Goal: Task Accomplishment & Management: Manage account settings

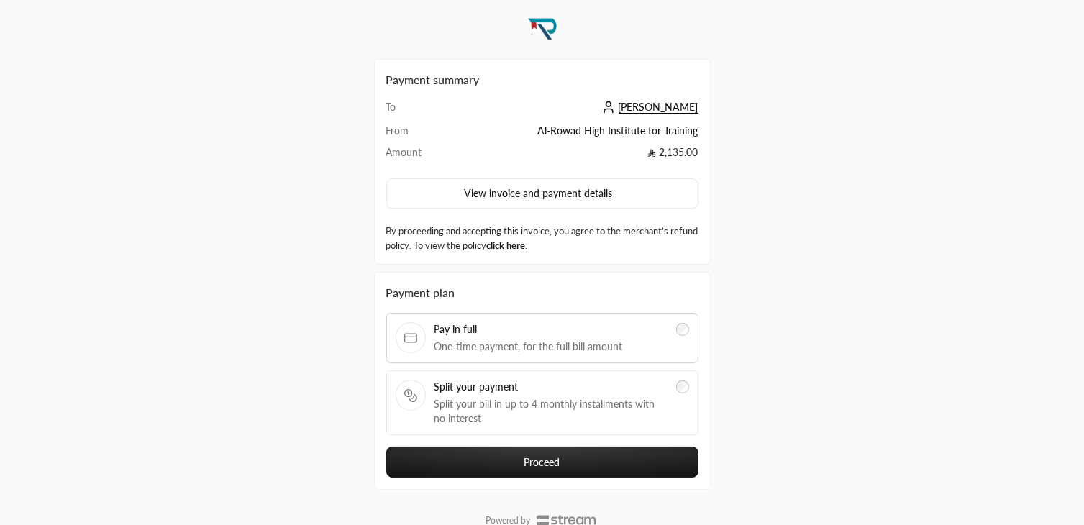
click at [673, 97] on div "Payment summary To محمد رشاد From Al-Rowad High Institute for Training Amount 2…" at bounding box center [542, 161] width 312 height 181
click at [671, 104] on span "محمد رشاد" at bounding box center [659, 107] width 80 height 13
click at [665, 104] on span "[PERSON_NAME]" at bounding box center [659, 107] width 80 height 13
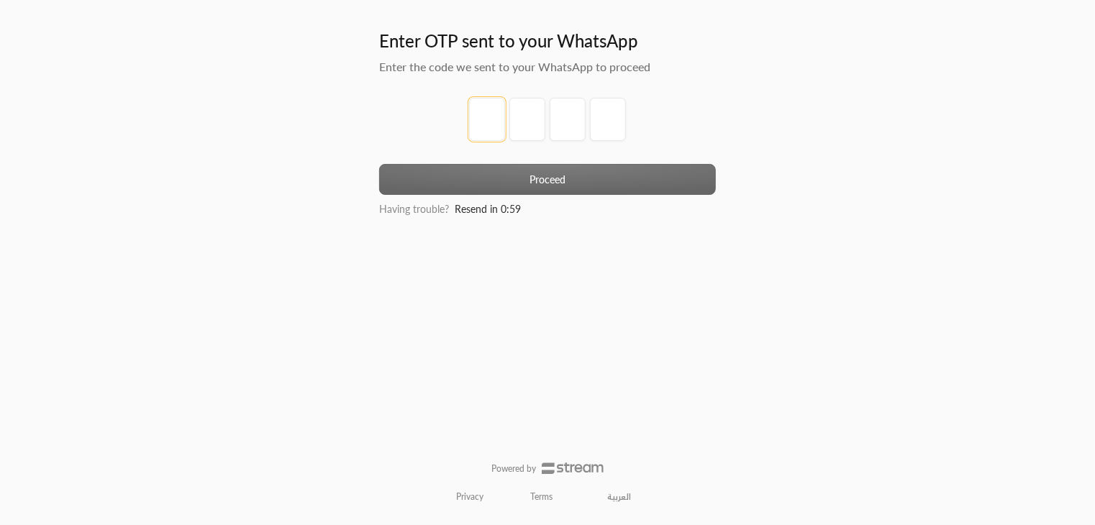
click at [476, 119] on input "tel" at bounding box center [487, 119] width 36 height 43
type input "1"
type input "2"
type input "3"
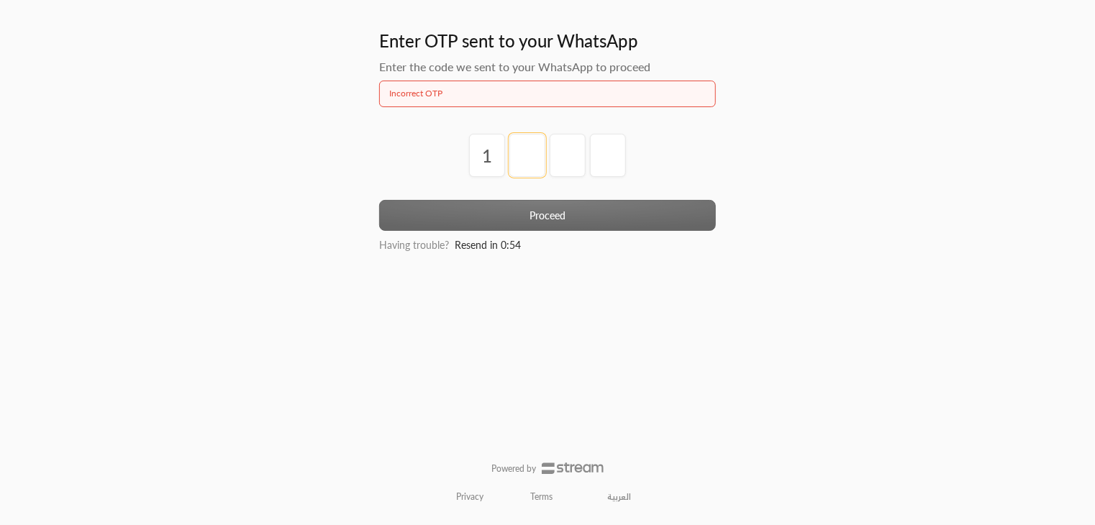
type input "2"
type input "3"
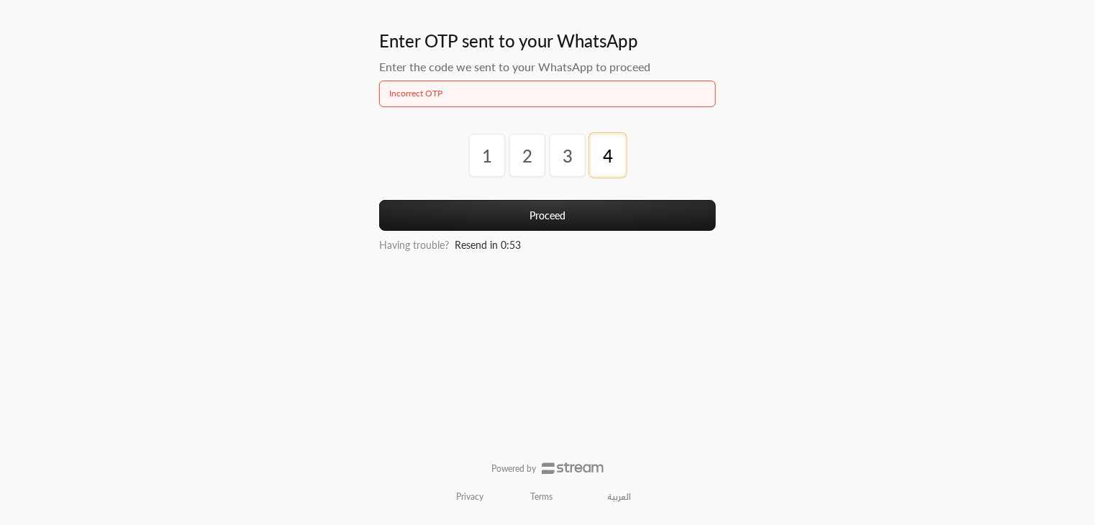
type input "4"
click at [523, 205] on button "Proceed" at bounding box center [547, 215] width 337 height 31
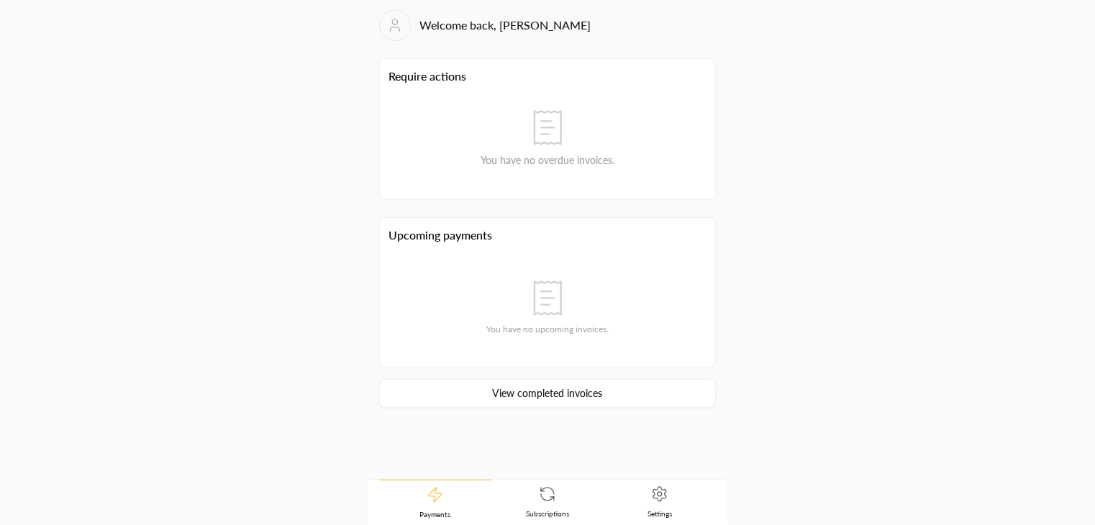
click at [553, 497] on icon at bounding box center [552, 499] width 4 height 4
click at [687, 505] on link "Settings" at bounding box center [660, 502] width 112 height 45
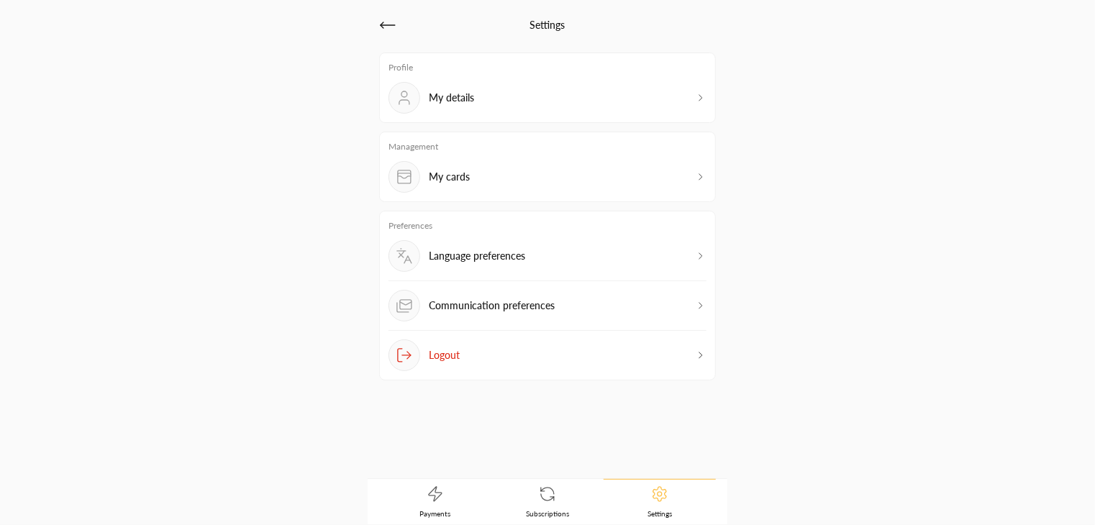
click at [559, 169] on div "My cards" at bounding box center [547, 177] width 318 height 32
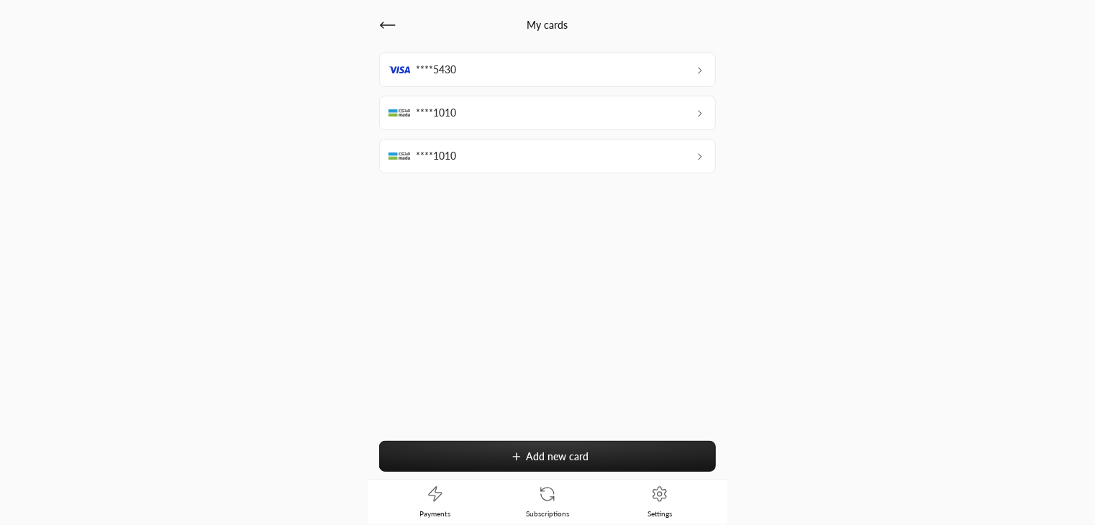
click at [541, 117] on div "****1010" at bounding box center [547, 113] width 337 height 35
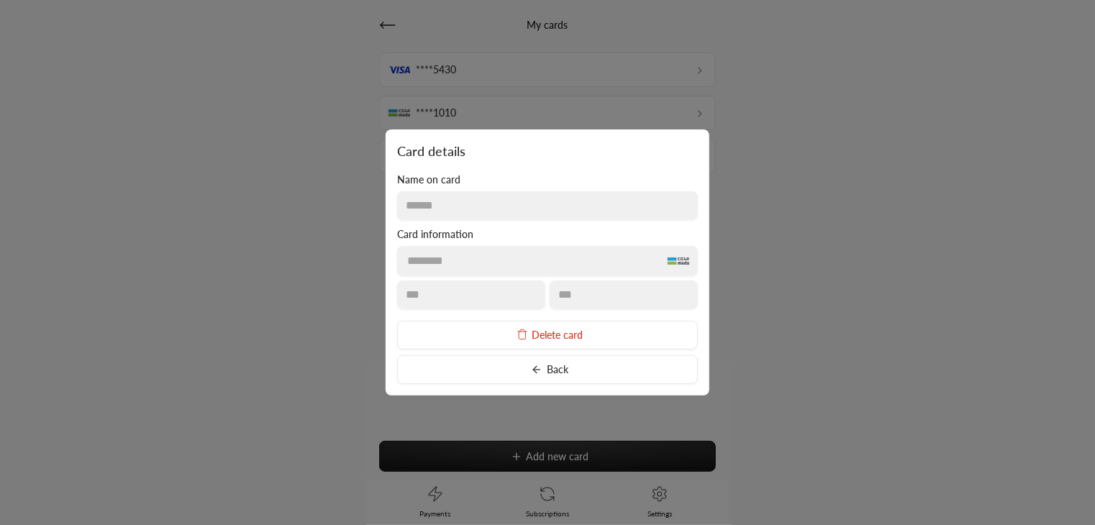
click at [785, 165] on div at bounding box center [547, 262] width 1095 height 525
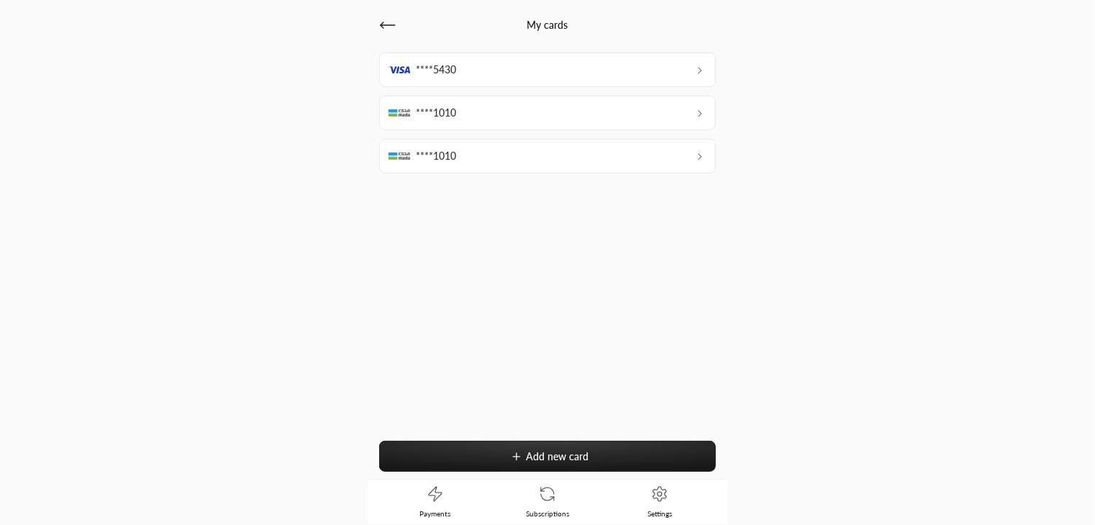
click at [688, 156] on div "****1010" at bounding box center [547, 156] width 337 height 35
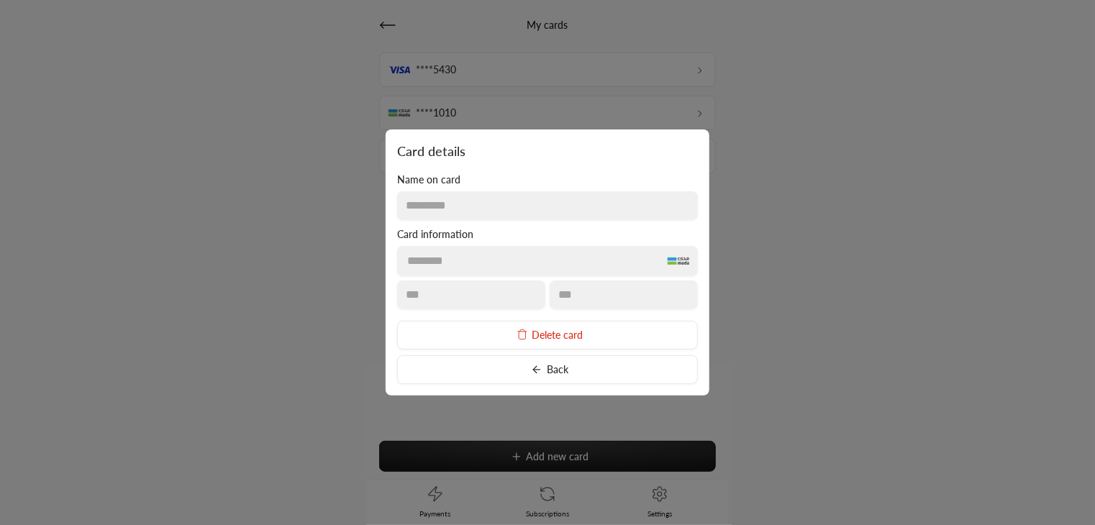
click at [795, 265] on div at bounding box center [547, 262] width 1095 height 525
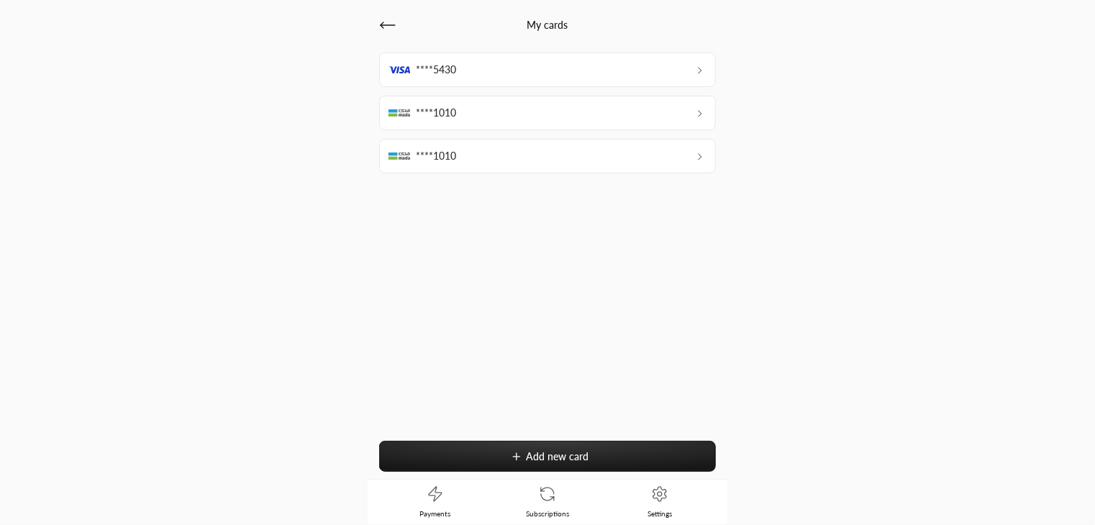
click at [534, 437] on div "****5430 ****1010 ****1010 Add new card" at bounding box center [547, 266] width 337 height 427
click at [506, 456] on button "Add new card" at bounding box center [547, 456] width 337 height 31
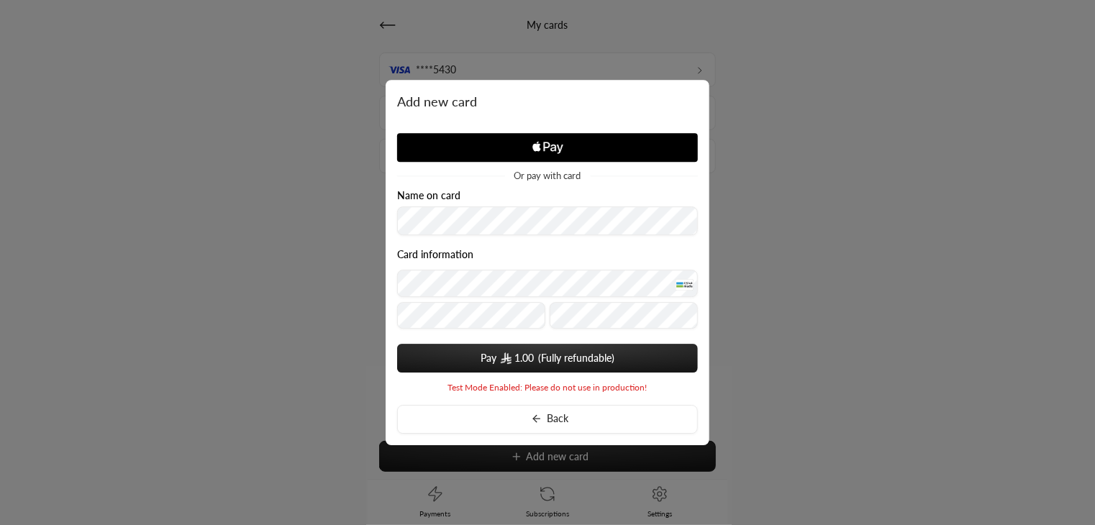
click at [510, 351] on span "1.00" at bounding box center [517, 358] width 33 height 14
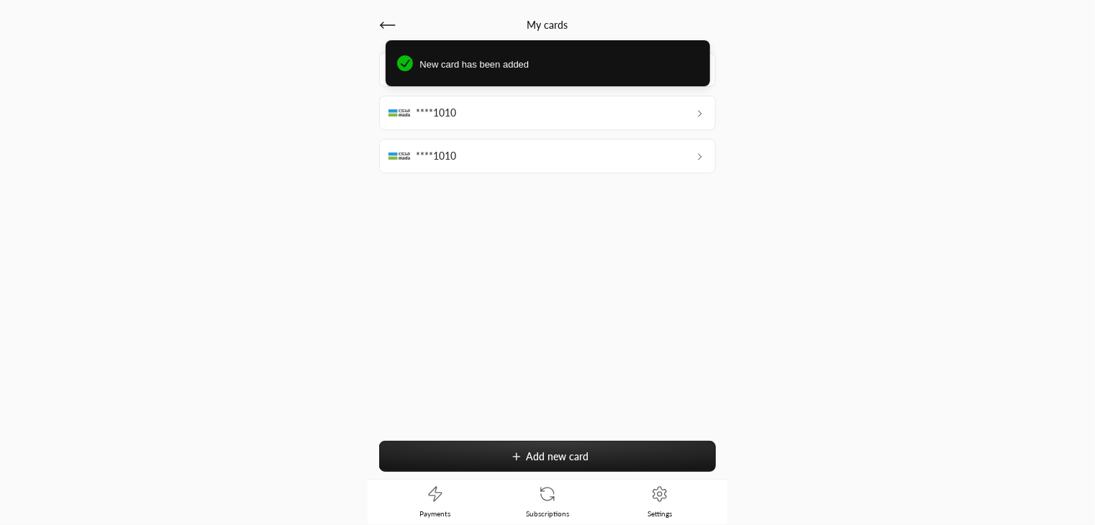
click at [393, 27] on icon at bounding box center [387, 25] width 17 height 17
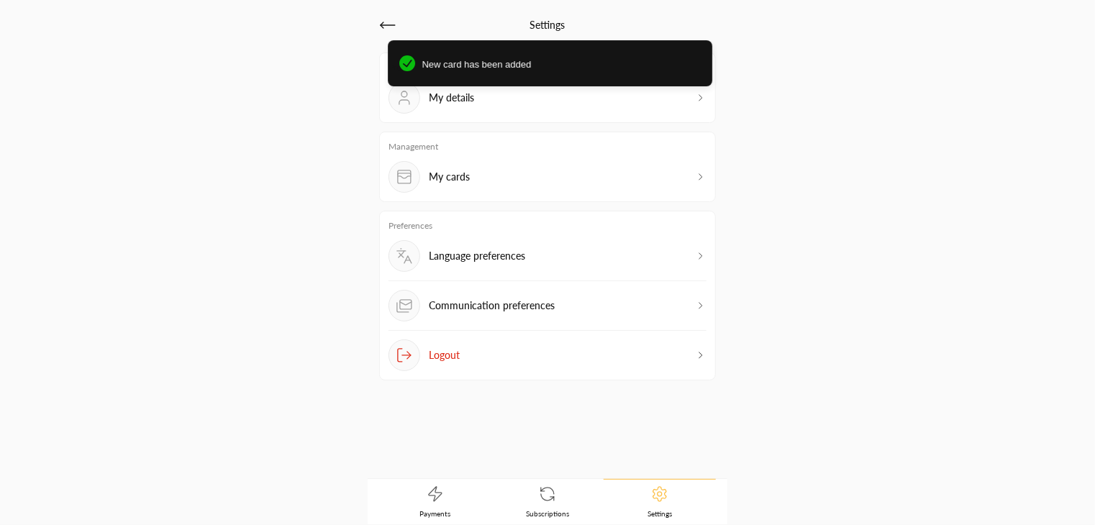
drag, startPoint x: 505, startPoint y: 73, endPoint x: 745, endPoint y: 94, distance: 241.2
click at [580, 76] on div "New card has been added" at bounding box center [550, 63] width 324 height 46
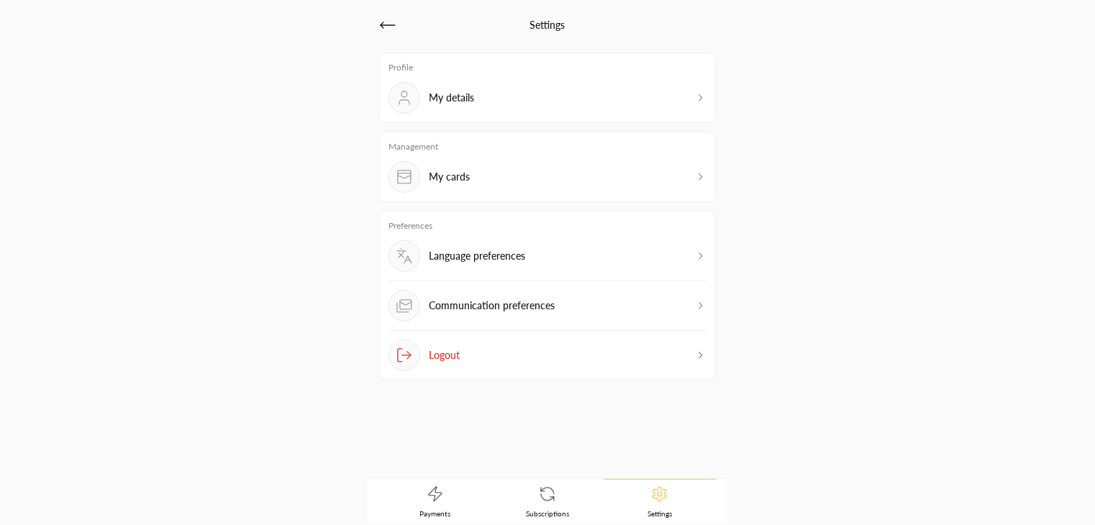
click at [466, 172] on p "My cards" at bounding box center [449, 177] width 41 height 14
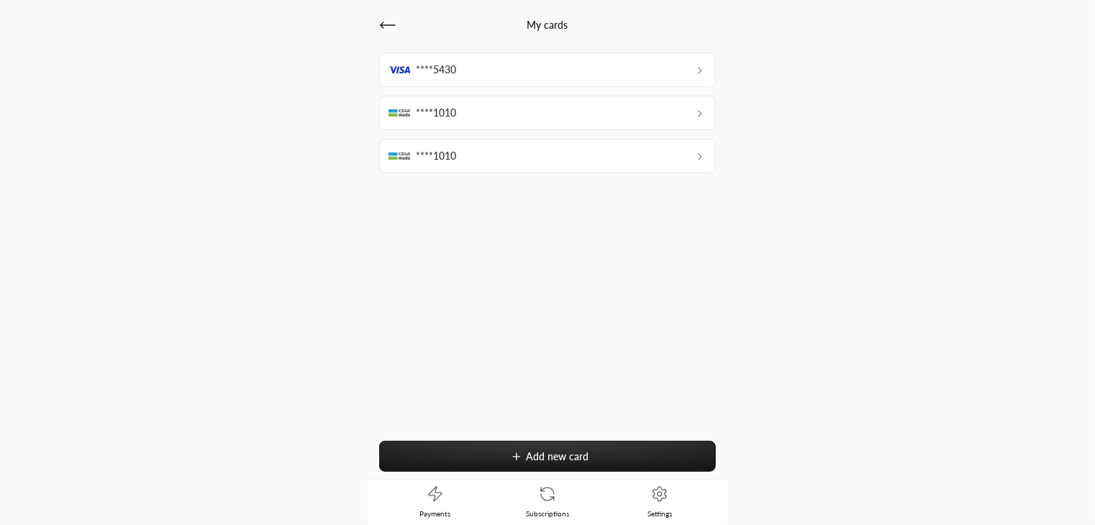
click at [441, 115] on span "****1010" at bounding box center [436, 113] width 40 height 14
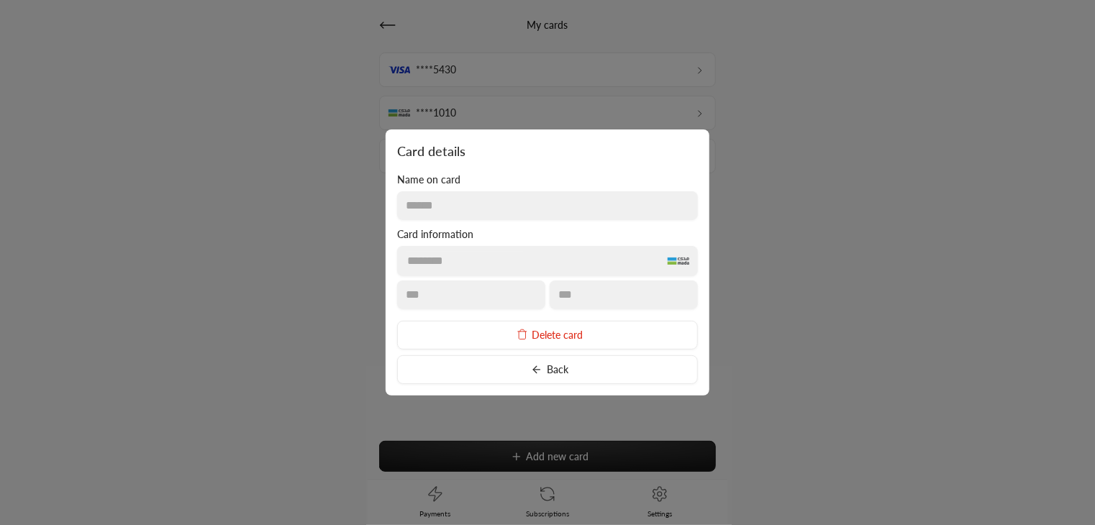
click at [796, 290] on div at bounding box center [547, 262] width 1095 height 525
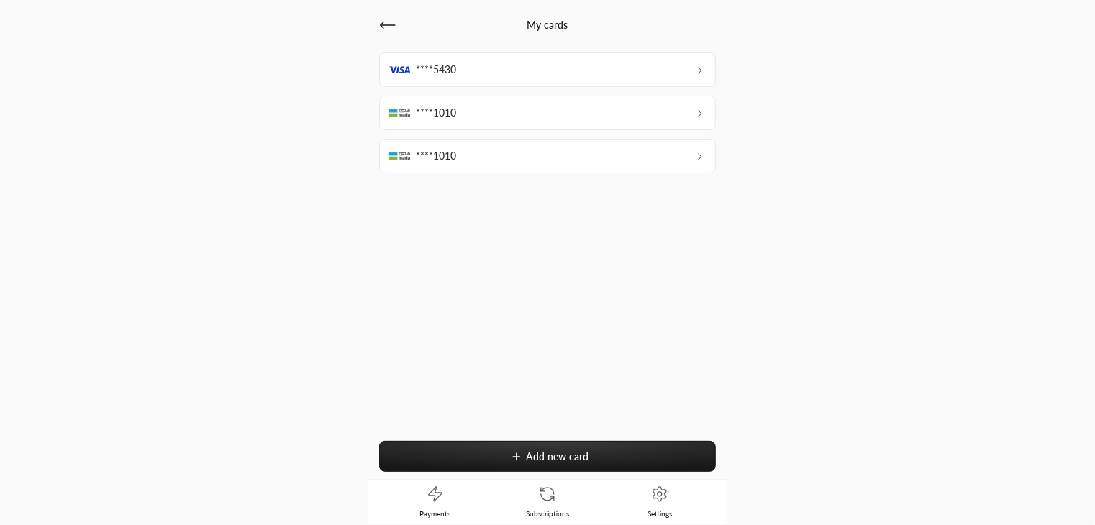
click at [574, 461] on span "Add new card" at bounding box center [558, 456] width 63 height 12
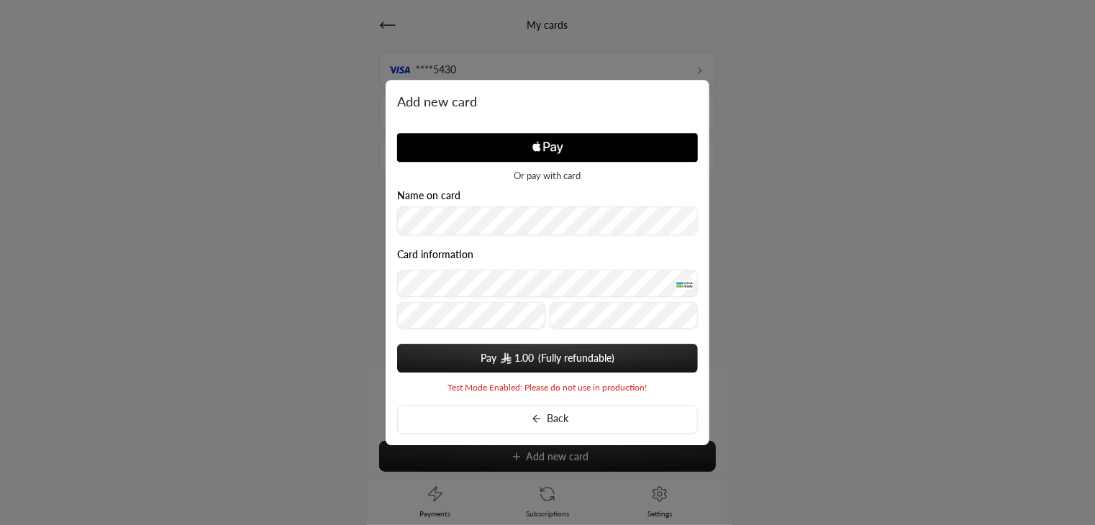
click at [478, 360] on button "Pay 1.00" at bounding box center [547, 358] width 301 height 29
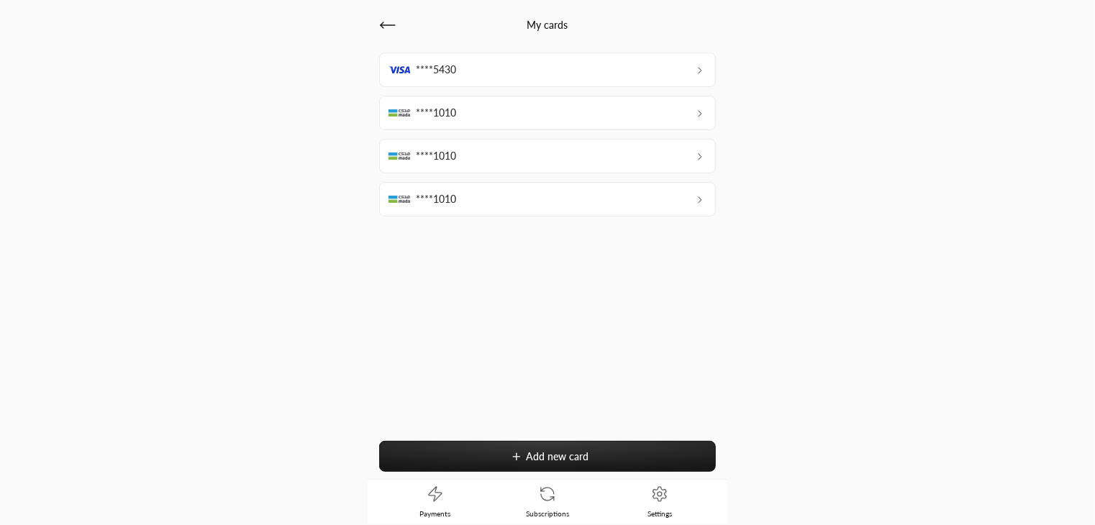
drag, startPoint x: 450, startPoint y: 64, endPoint x: 1024, endPoint y: 44, distance: 574.4
click at [1005, 42] on div "New card has been added" at bounding box center [879, 63] width 324 height 46
click at [542, 447] on button "Add new card" at bounding box center [547, 456] width 337 height 31
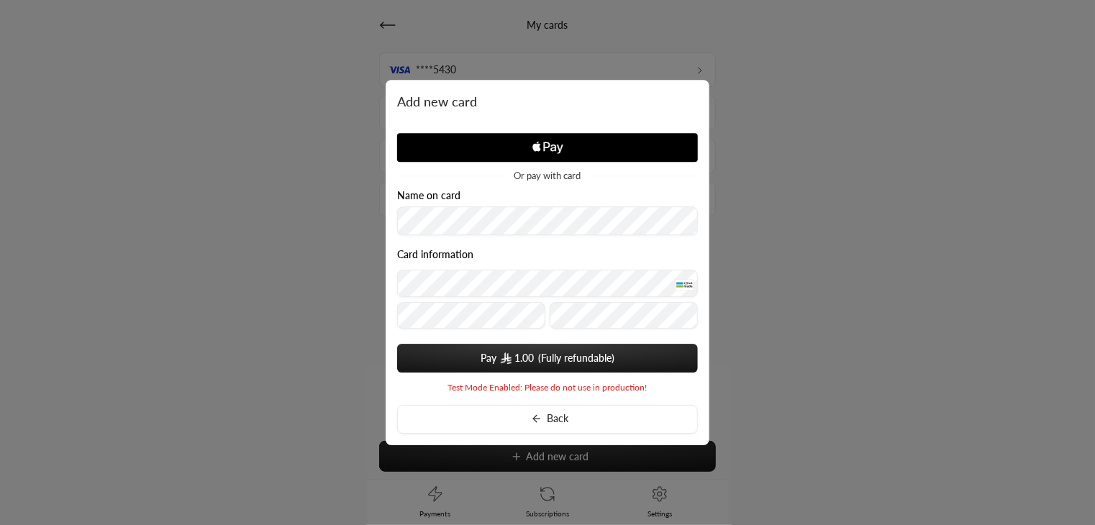
click at [465, 197] on div "Name on card" at bounding box center [547, 196] width 301 height 12
click at [526, 366] on button "Pay 1.00" at bounding box center [547, 358] width 301 height 29
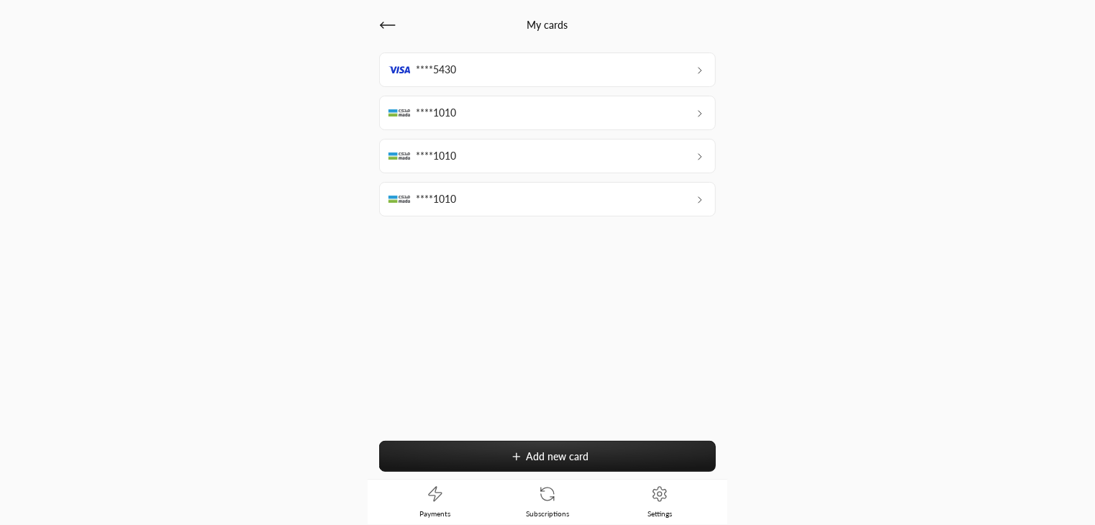
drag, startPoint x: 439, startPoint y: 65, endPoint x: 749, endPoint y: 49, distance: 310.4
click at [749, 49] on div "New card has been added" at bounding box center [855, 63] width 324 height 46
click at [525, 450] on button "Add new card" at bounding box center [547, 456] width 337 height 31
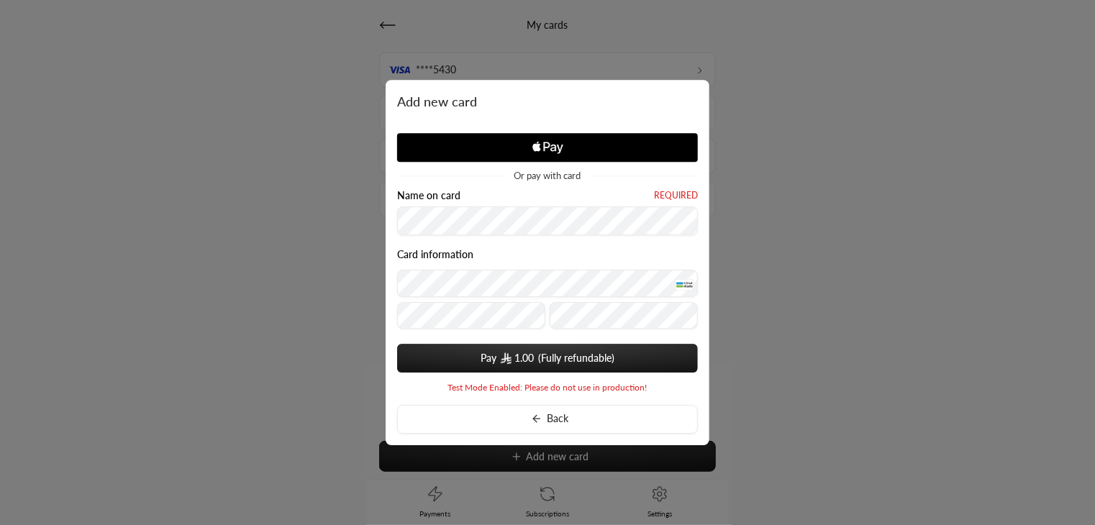
click at [466, 360] on button "Pay 1.00" at bounding box center [547, 358] width 301 height 29
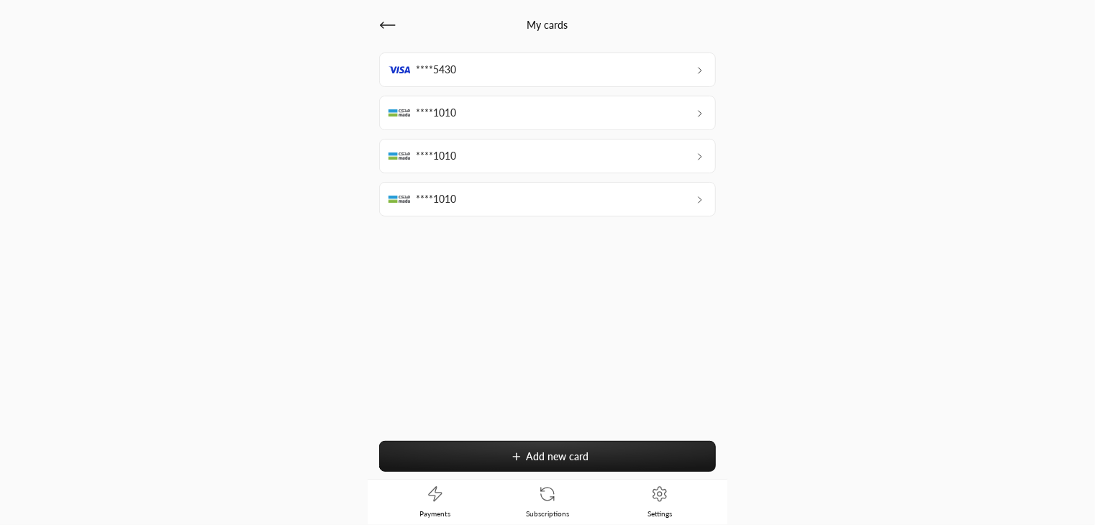
click at [524, 460] on button "Add new card" at bounding box center [547, 456] width 337 height 31
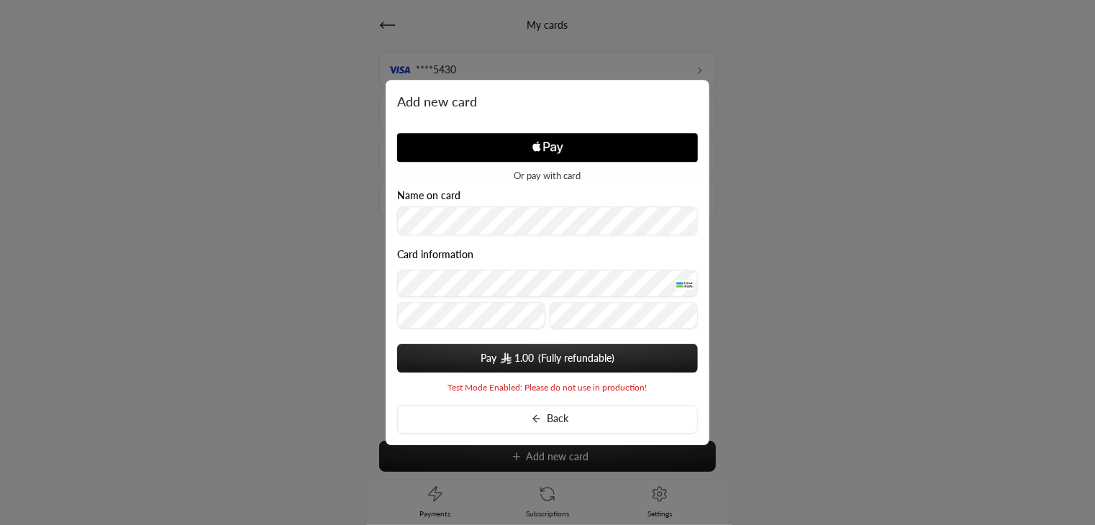
click at [531, 360] on span "1.00" at bounding box center [523, 358] width 19 height 14
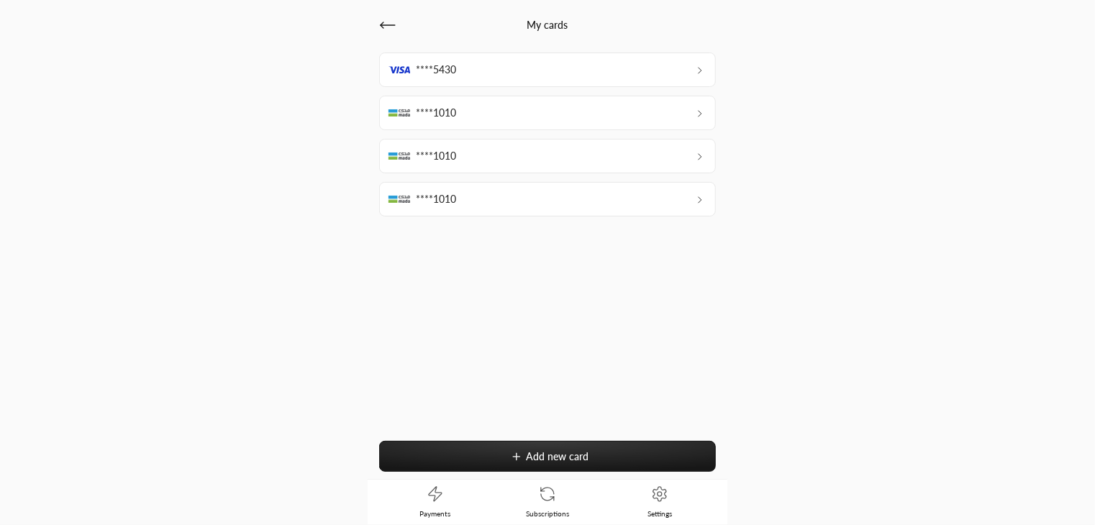
drag, startPoint x: 638, startPoint y: 73, endPoint x: 311, endPoint y: 71, distance: 327.3
click at [311, 71] on div "Authentication is unsuccessful or not attempted by the cardholder." at bounding box center [232, 63] width 324 height 46
click at [387, 26] on icon at bounding box center [387, 25] width 17 height 17
